Goal: Task Accomplishment & Management: Use online tool/utility

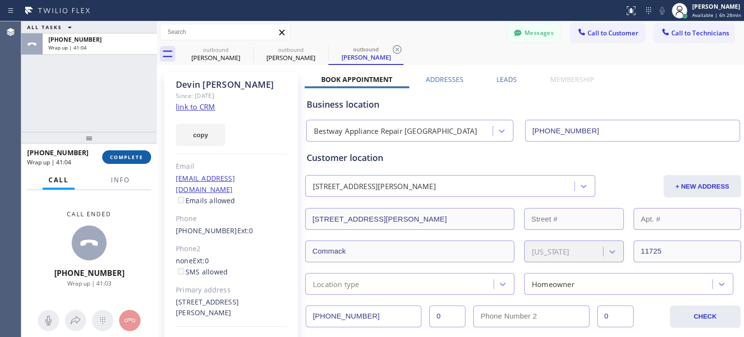
click at [145, 160] on button "COMPLETE" at bounding box center [126, 157] width 49 height 14
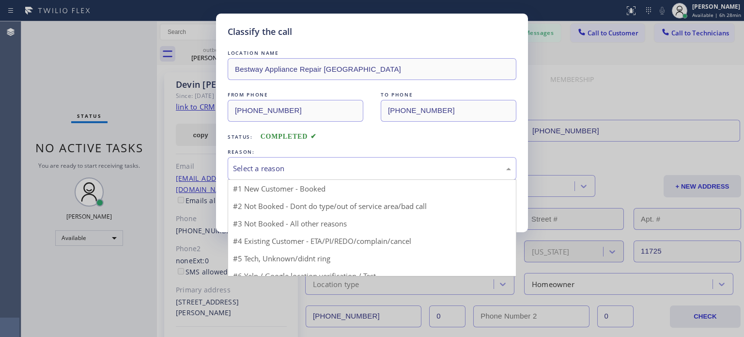
click at [256, 173] on div "Select a reason" at bounding box center [372, 168] width 278 height 11
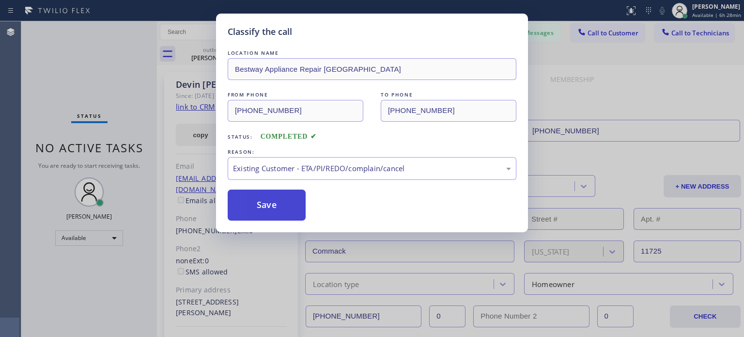
click at [281, 199] on button "Save" at bounding box center [267, 204] width 78 height 31
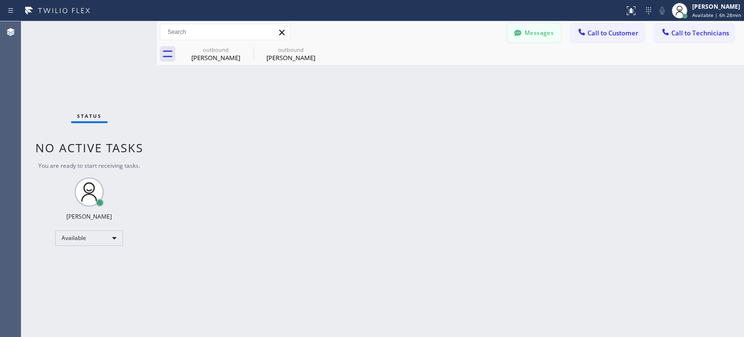
click at [532, 36] on button "Messages" at bounding box center [534, 33] width 53 height 18
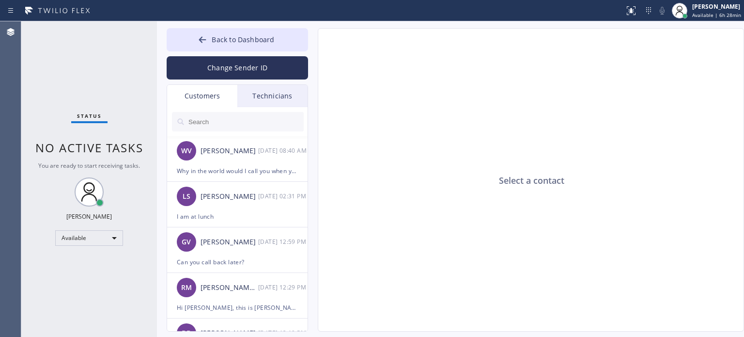
click at [271, 94] on div "Technicians" at bounding box center [272, 96] width 70 height 22
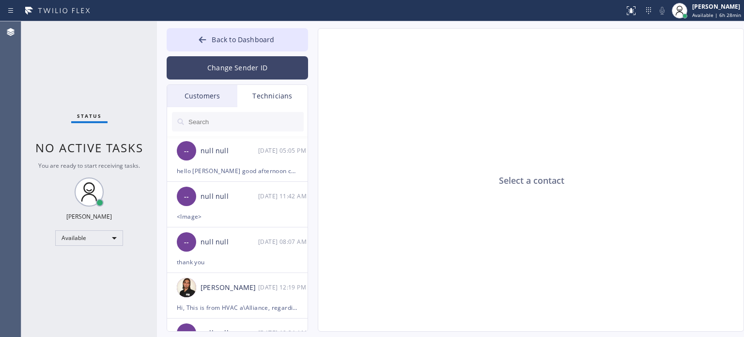
click at [240, 75] on button "Change Sender ID" at bounding box center [237, 67] width 141 height 23
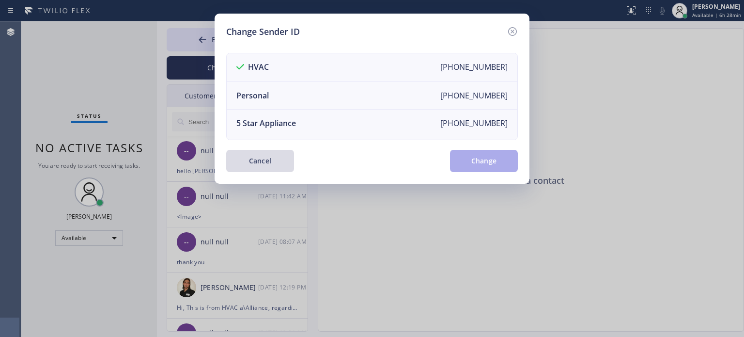
click at [270, 164] on button "Cancel" at bounding box center [260, 161] width 68 height 22
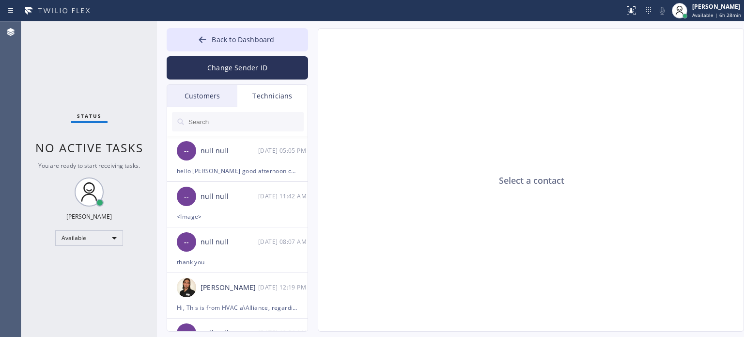
click at [239, 125] on input "text" at bounding box center [245, 121] width 116 height 19
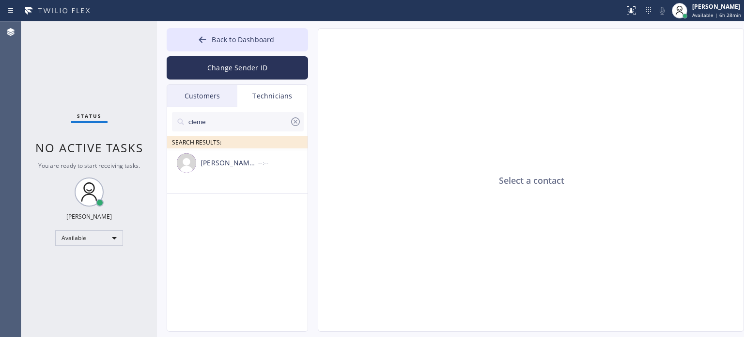
type input "cleme"
click at [229, 163] on div "[PERSON_NAME] Harvard [PERSON_NAME]" at bounding box center [230, 162] width 58 height 11
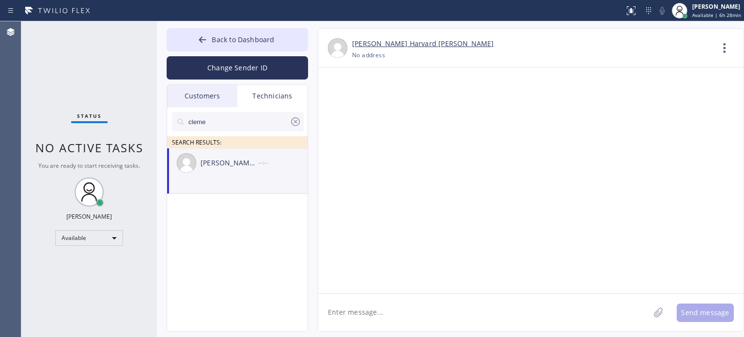
click at [390, 307] on textarea at bounding box center [483, 312] width 331 height 37
type textarea "C"
type textarea "Hi [PERSON_NAME], are you working [DATE]?"
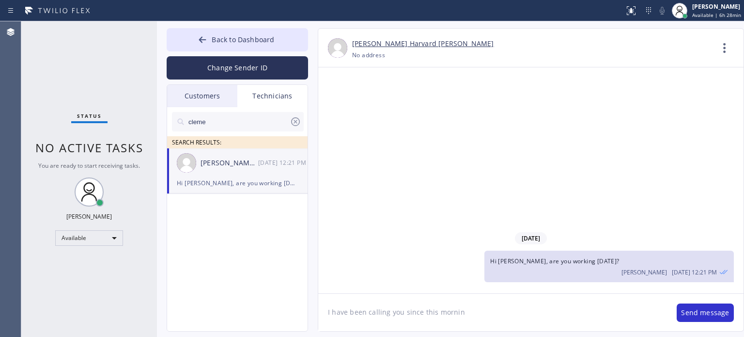
type textarea "I have been calling you since this morning"
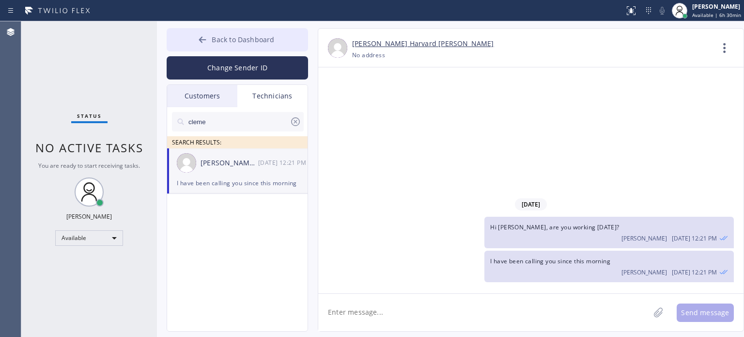
click at [279, 29] on button "Back to Dashboard" at bounding box center [237, 39] width 141 height 23
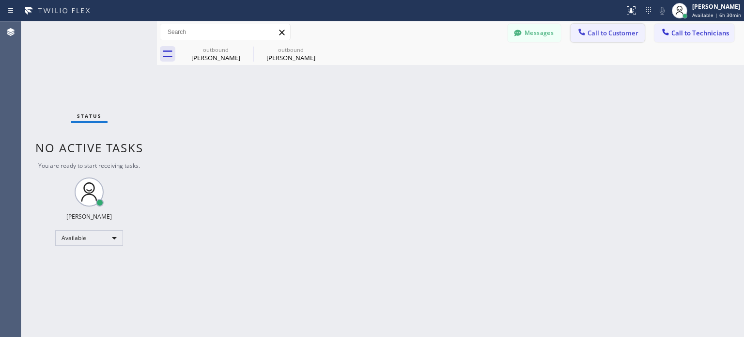
click at [581, 31] on icon at bounding box center [582, 32] width 10 height 10
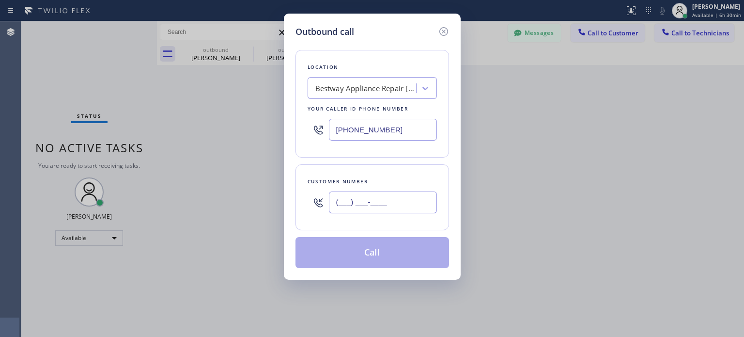
drag, startPoint x: 420, startPoint y: 202, endPoint x: 524, endPoint y: 77, distance: 162.1
click at [420, 201] on input "(___) ___-____" at bounding box center [383, 202] width 108 height 22
paste input "314) 494-4541"
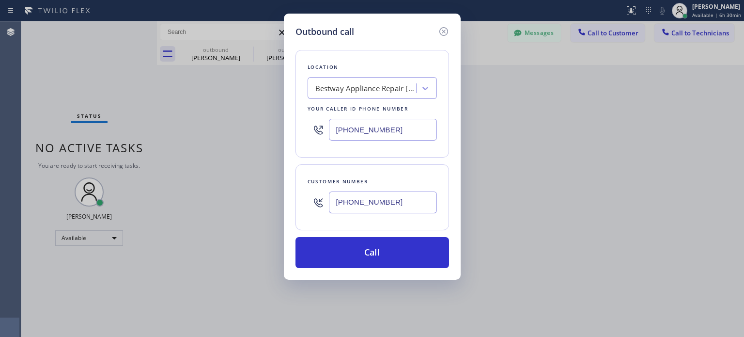
type input "[PHONE_NUMBER]"
click at [364, 128] on input "[PHONE_NUMBER]" at bounding box center [383, 130] width 108 height 22
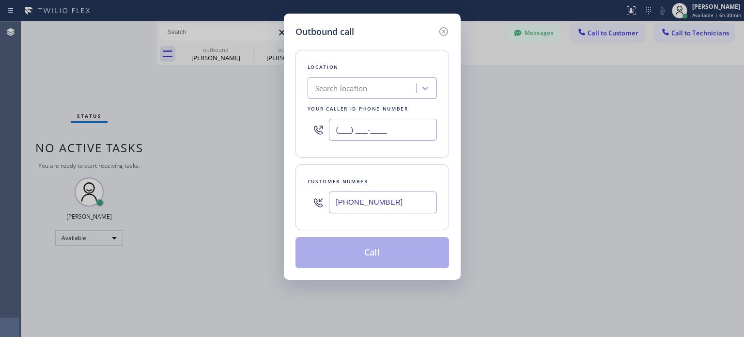
type input "(___) ___-____"
click at [364, 88] on div "Search location" at bounding box center [341, 88] width 52 height 11
paste input "Elite AC Heating Repair"
type input "Elite AC Heating Repair"
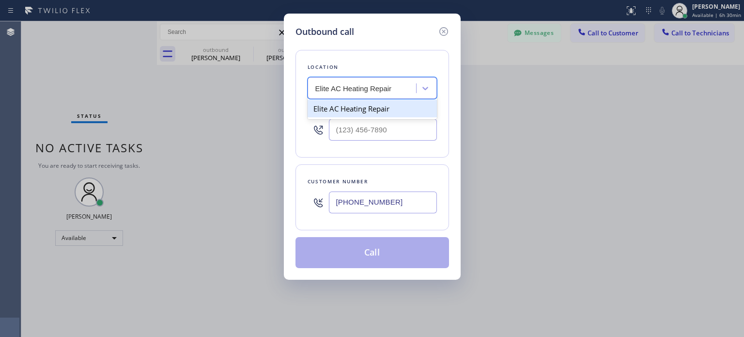
click at [357, 109] on div "Elite AC Heating Repair" at bounding box center [372, 108] width 129 height 17
type input "[PHONE_NUMBER]"
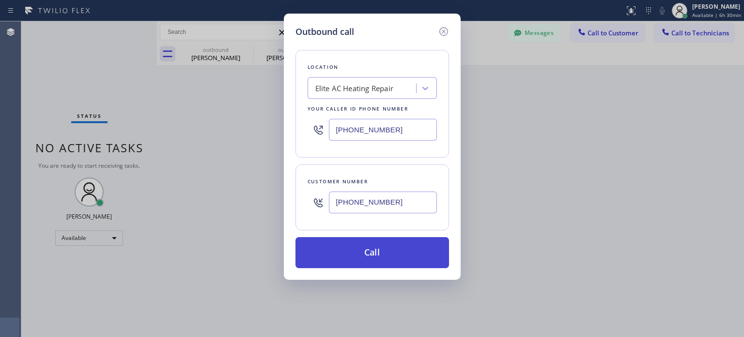
click at [384, 248] on button "Call" at bounding box center [372, 252] width 154 height 31
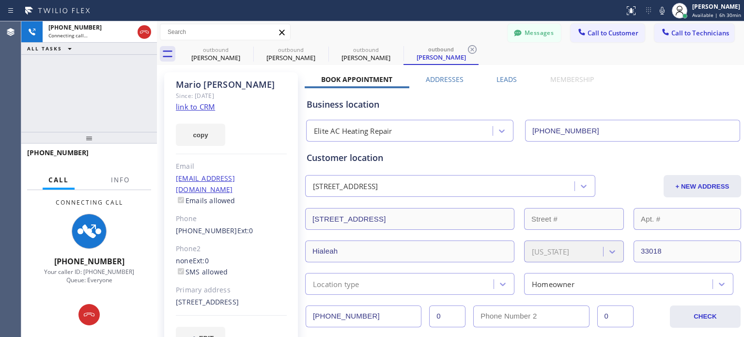
type input "[PHONE_NUMBER]"
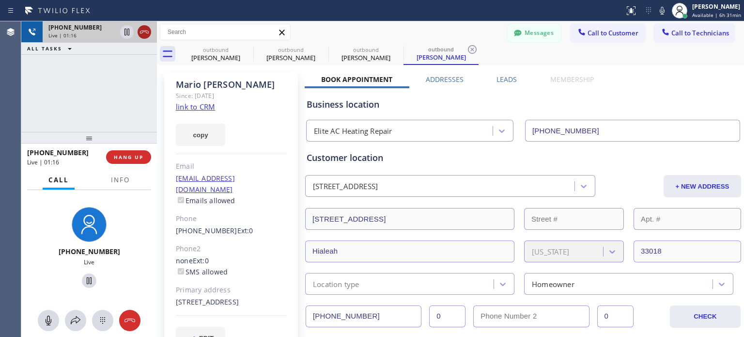
click at [145, 31] on icon at bounding box center [144, 32] width 9 height 3
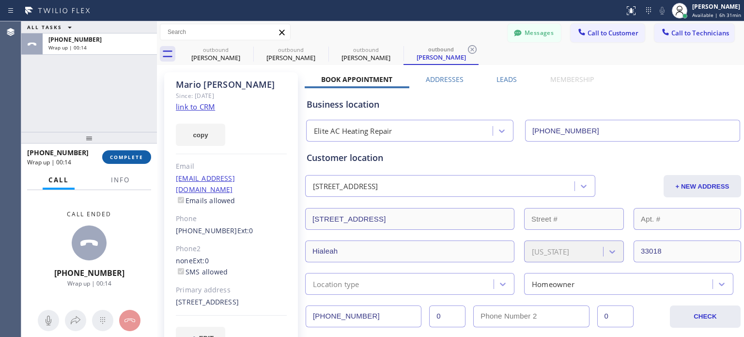
click at [125, 152] on button "COMPLETE" at bounding box center [126, 157] width 49 height 14
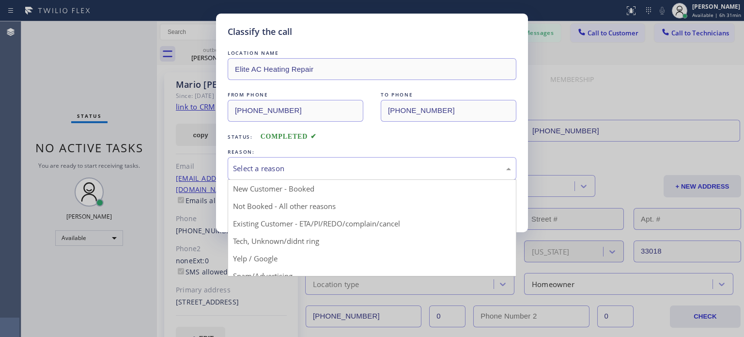
click at [262, 164] on div "Select a reason" at bounding box center [372, 168] width 278 height 11
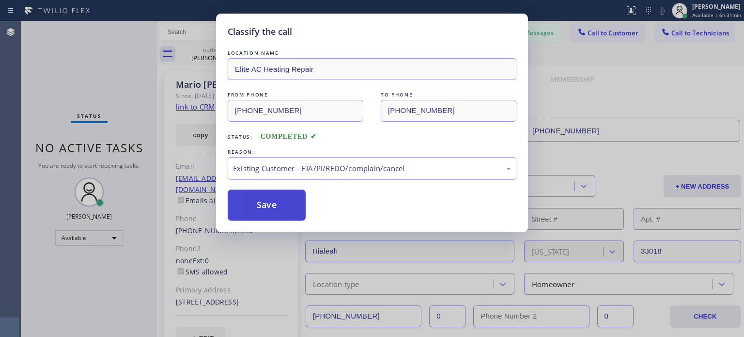
click at [290, 197] on button "Save" at bounding box center [267, 204] width 78 height 31
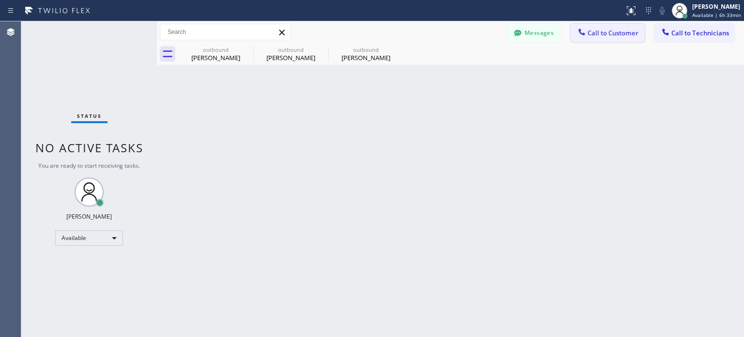
click at [611, 36] on span "Call to Customer" at bounding box center [613, 33] width 51 height 9
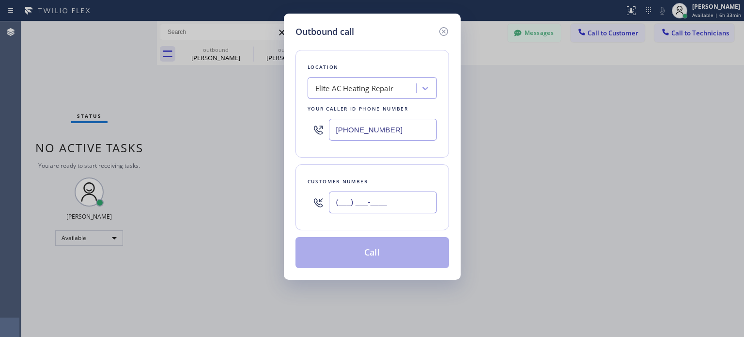
paste input "314) 494-4541"
click at [360, 202] on input "[PHONE_NUMBER]" at bounding box center [383, 202] width 108 height 22
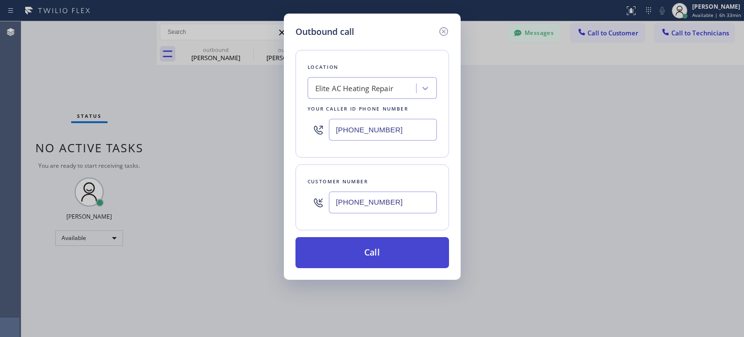
type input "[PHONE_NUMBER]"
click at [375, 255] on button "Call" at bounding box center [372, 252] width 154 height 31
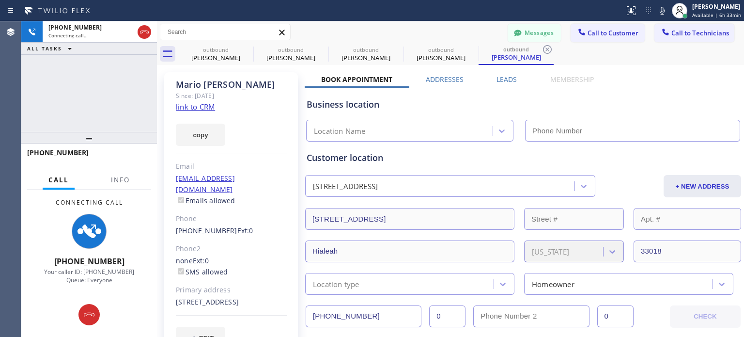
type input "[PHONE_NUMBER]"
